Goal: Information Seeking & Learning: Learn about a topic

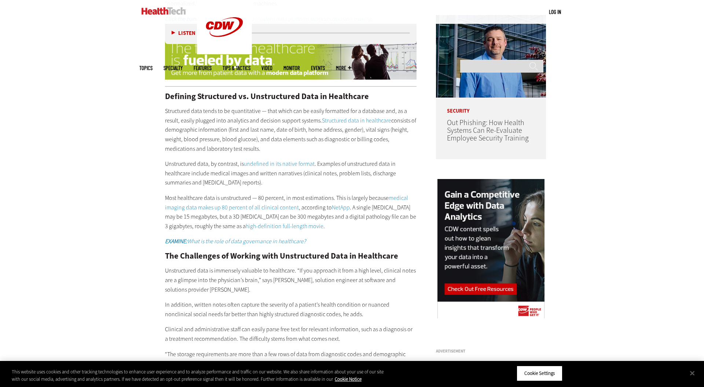
scroll to position [645, 0]
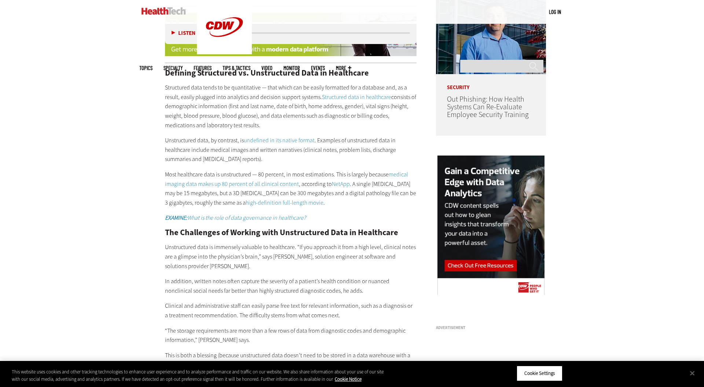
click at [276, 242] on p "Unstructured data is immensely valuable to healthcare. “If you approach it from…" at bounding box center [291, 256] width 252 height 28
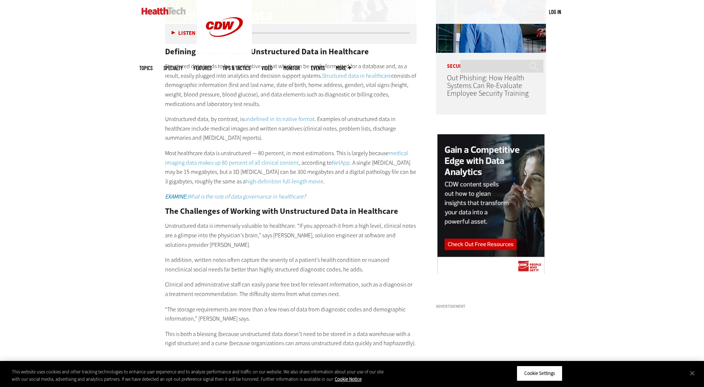
click at [278, 255] on p "In addition, written notes often capture the severity of a patient’s health con…" at bounding box center [291, 264] width 252 height 19
click at [268, 255] on p "In addition, written notes often capture the severity of a patient’s health con…" at bounding box center [291, 264] width 252 height 19
click at [268, 234] on p "Unstructured data is immensely valuable to healthcare. “If you approach it from…" at bounding box center [291, 235] width 252 height 28
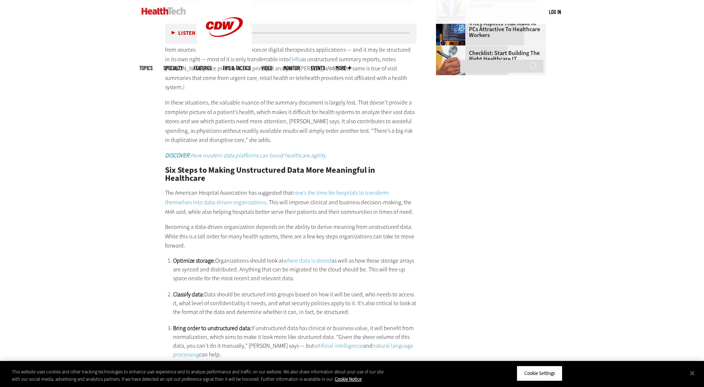
scroll to position [1311, 0]
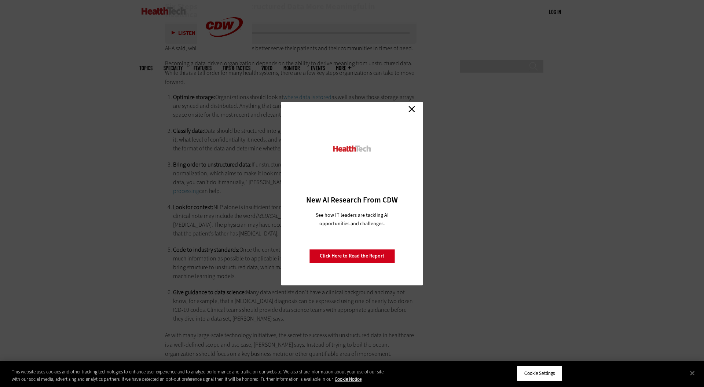
click at [413, 102] on div "Close New AI Research From CDW See how IT leaders are tackling AI opportunities…" at bounding box center [352, 193] width 142 height 183
click at [412, 105] on link "Close" at bounding box center [411, 109] width 11 height 11
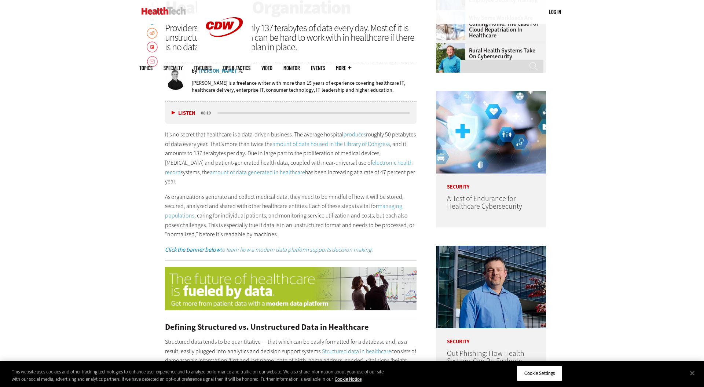
scroll to position [462, 0]
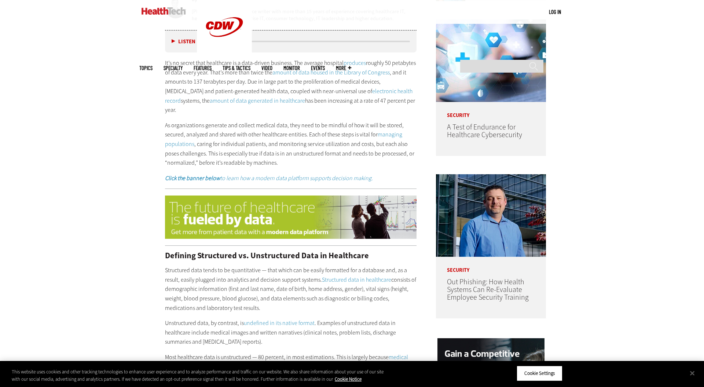
click at [330, 134] on p "As organizations generate and collect medical data, they need to be mindful of …" at bounding box center [291, 144] width 252 height 47
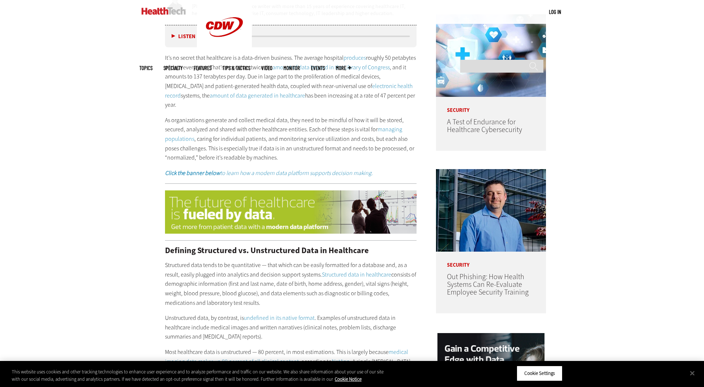
scroll to position [594, 0]
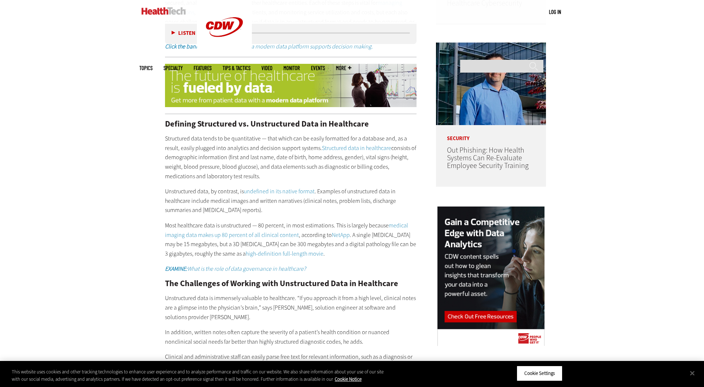
click at [301, 139] on p "Structured data tends to be quantitative — that which can be easily formatted f…" at bounding box center [291, 157] width 252 height 47
click at [292, 138] on p "Structured data tends to be quantitative — that which can be easily formatted f…" at bounding box center [291, 157] width 252 height 47
click at [290, 138] on p "Structured data tends to be quantitative — that which can be easily formatted f…" at bounding box center [291, 157] width 252 height 47
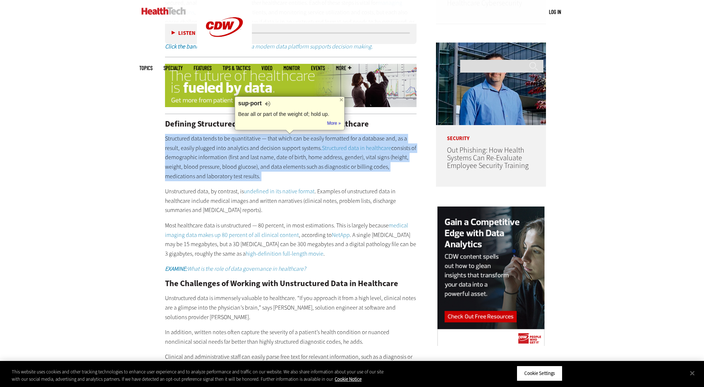
click at [290, 138] on p "Structured data tends to be quantitative — that which can be easily formatted f…" at bounding box center [291, 157] width 252 height 47
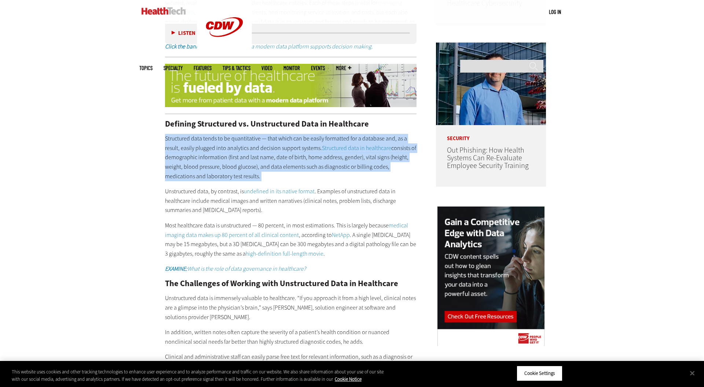
click at [290, 138] on p "Structured data tends to be quantitative — that which can be easily formatted f…" at bounding box center [291, 157] width 252 height 47
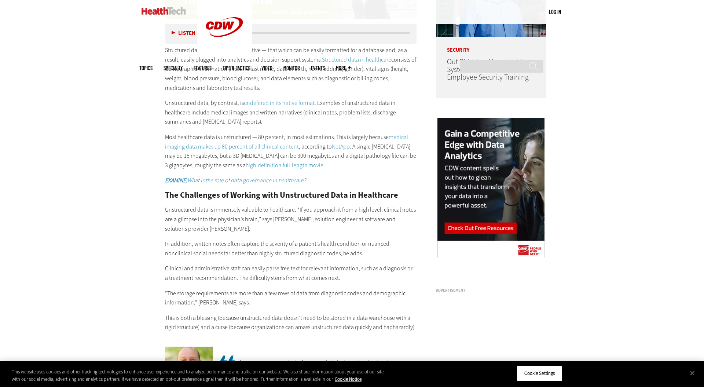
scroll to position [801, 0]
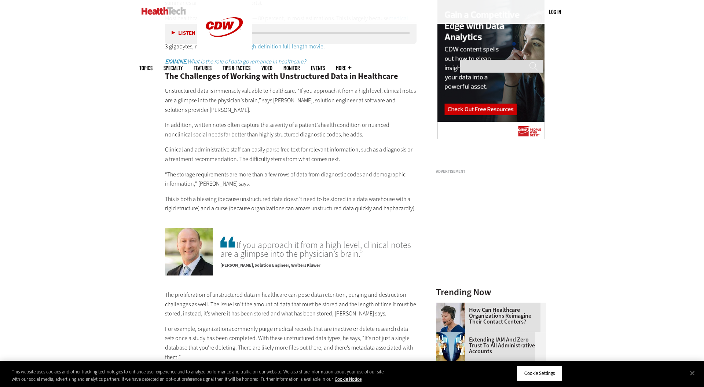
click at [279, 145] on p "Clinical and administrative staff can easily parse free text for relevant infor…" at bounding box center [291, 154] width 252 height 19
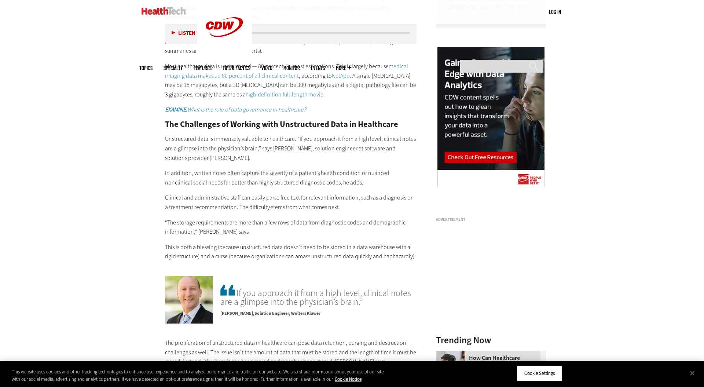
scroll to position [724, 0]
